Goal: Task Accomplishment & Management: Use online tool/utility

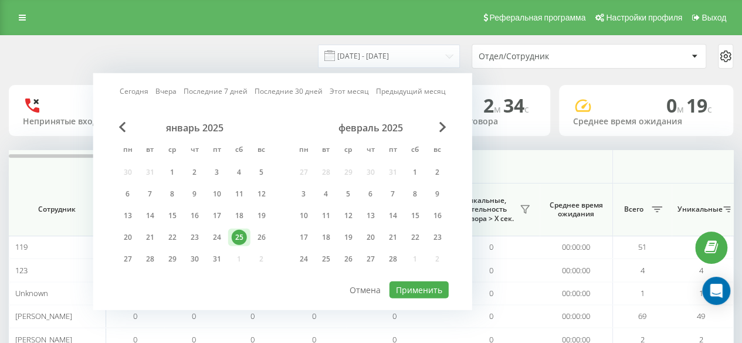
click at [136, 87] on link "Сегодня" at bounding box center [134, 91] width 29 height 11
click at [431, 284] on button "Применить" at bounding box center [418, 290] width 59 height 17
type input "[DATE] - [DATE]"
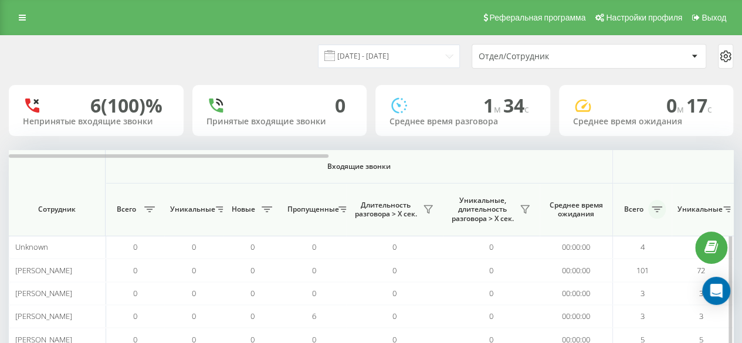
click at [662, 211] on icon at bounding box center [657, 209] width 11 height 6
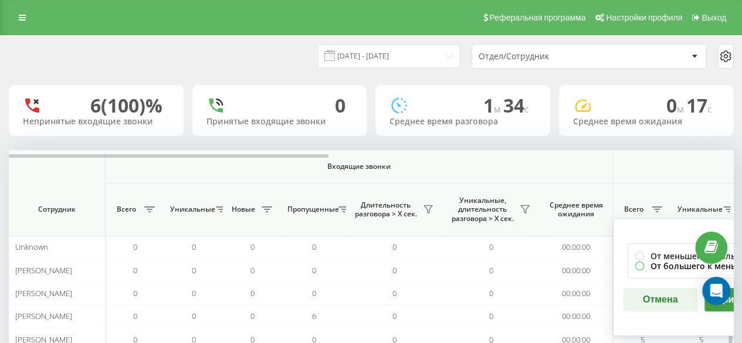
click at [659, 267] on label "От большего к меньшему" at bounding box center [700, 266] width 131 height 10
radio input "true"
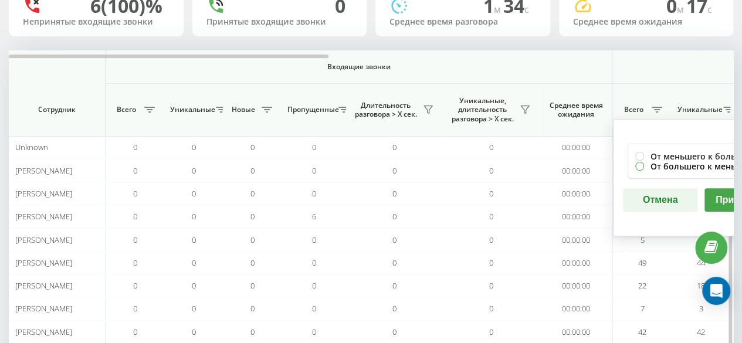
scroll to position [117, 0]
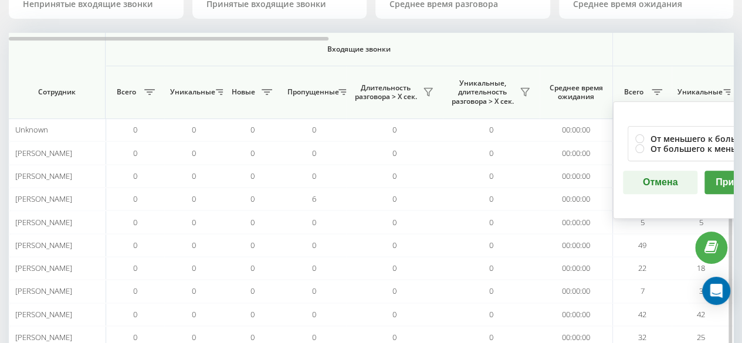
click at [717, 177] on button "Применить" at bounding box center [741, 182] width 74 height 23
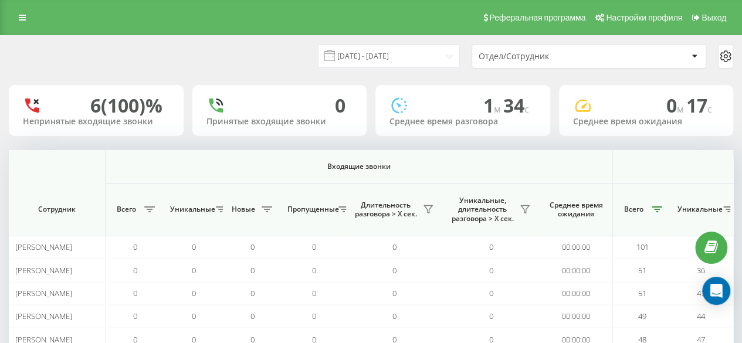
scroll to position [0, 724]
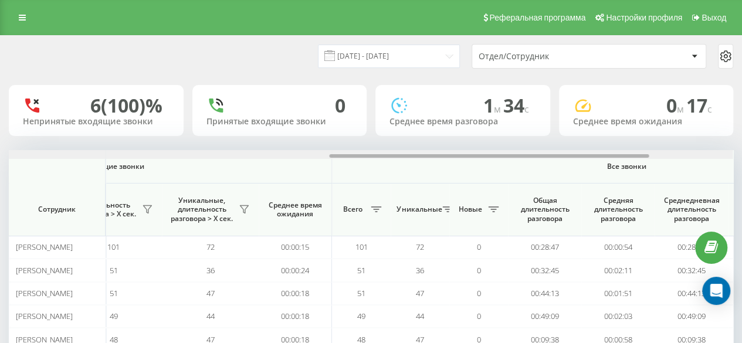
drag, startPoint x: 143, startPoint y: 152, endPoint x: 165, endPoint y: 157, distance: 22.8
click at [165, 157] on div at bounding box center [371, 154] width 724 height 9
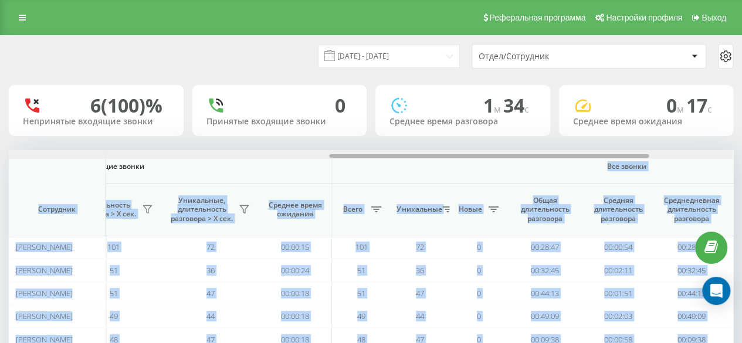
drag, startPoint x: 429, startPoint y: 159, endPoint x: 631, endPoint y: 158, distance: 201.8
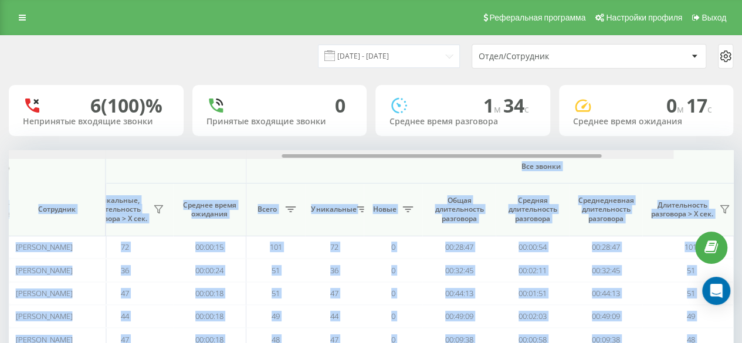
scroll to position [0, 912]
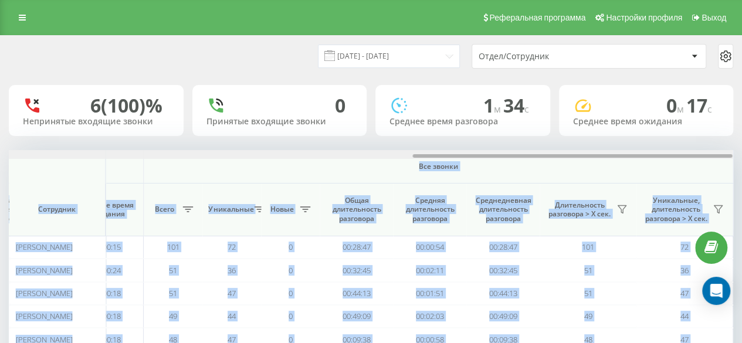
drag, startPoint x: 553, startPoint y: 154, endPoint x: 750, endPoint y: 151, distance: 197.7
click at [741, 151] on html "[DOMAIN_NAME] Проекты [DOMAIN_NAME] Дашборд Центр обращений Аналитика Ваши отче…" at bounding box center [371, 171] width 742 height 343
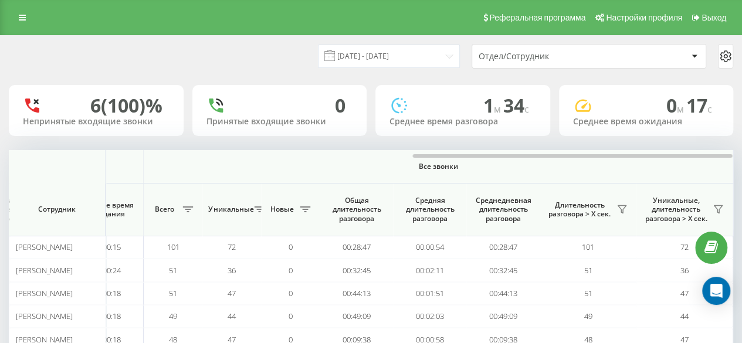
click at [251, 63] on div "[DATE] - [DATE] Отдел/Сотрудник" at bounding box center [371, 56] width 724 height 25
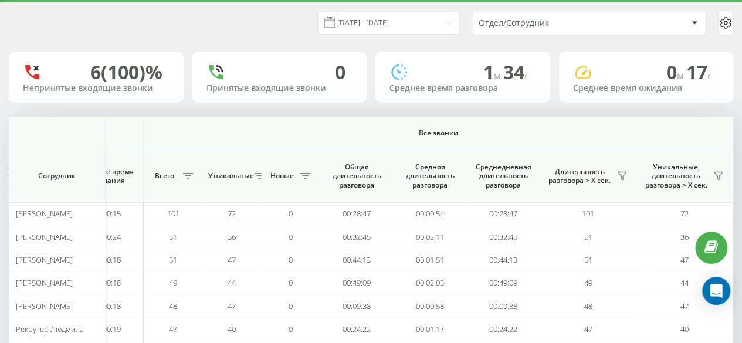
scroll to position [0, 0]
